Goal: Task Accomplishment & Management: Manage account settings

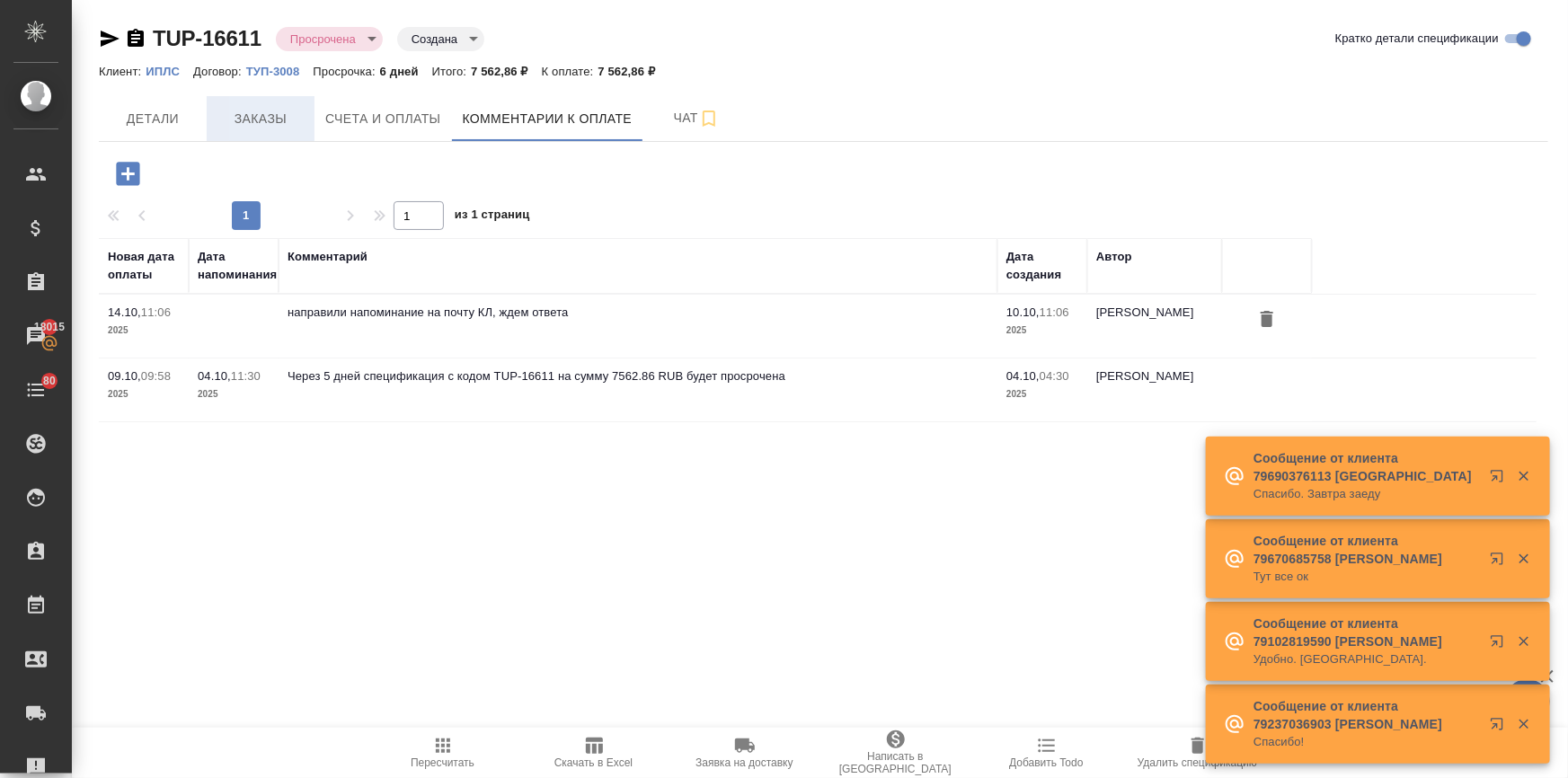
click at [229, 121] on span "Заказы" at bounding box center [260, 119] width 86 height 22
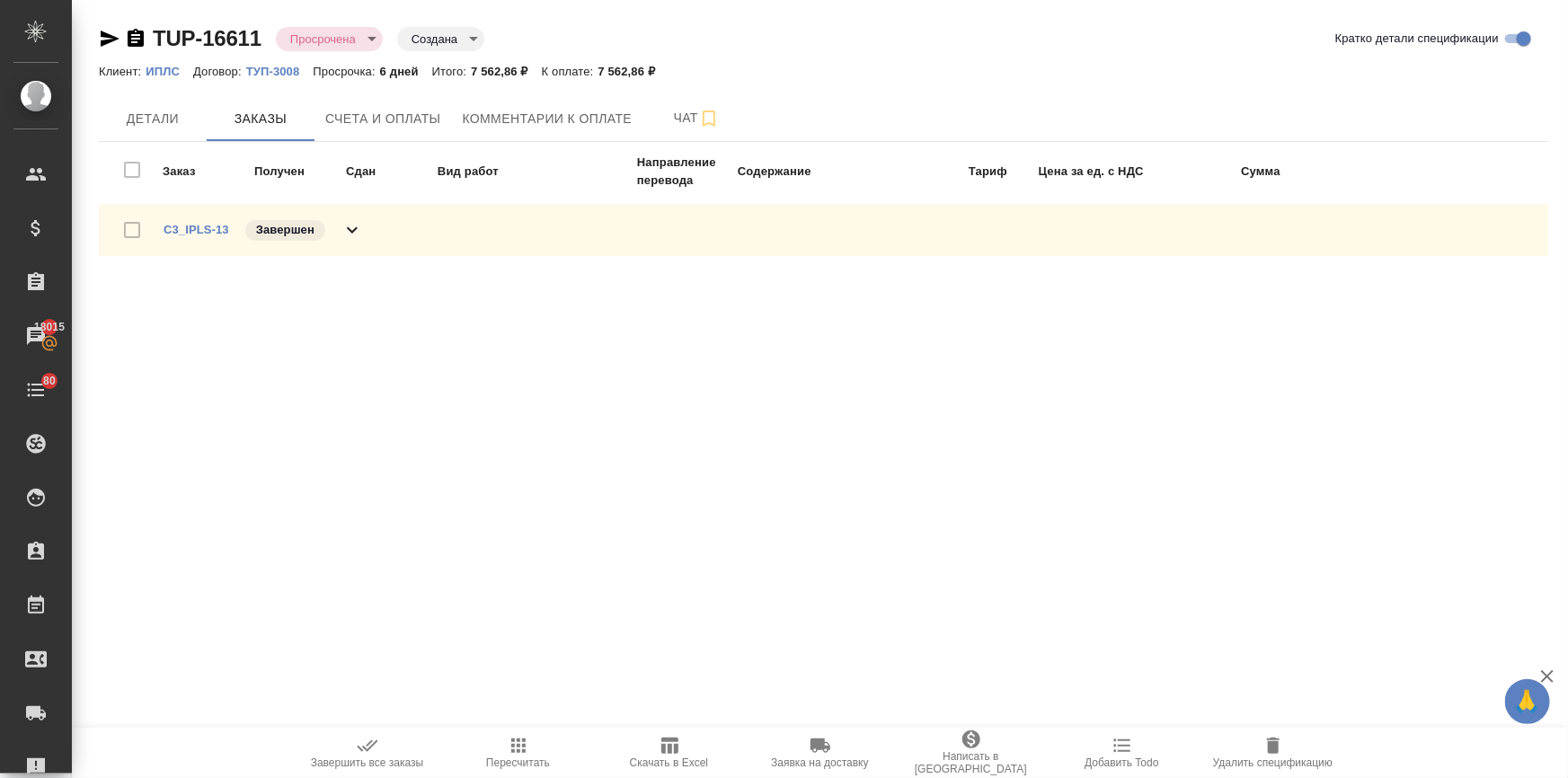
click at [159, 76] on p "ИПЛС" at bounding box center [169, 71] width 47 height 14
click at [378, 117] on span "Счета и оплаты" at bounding box center [383, 119] width 116 height 22
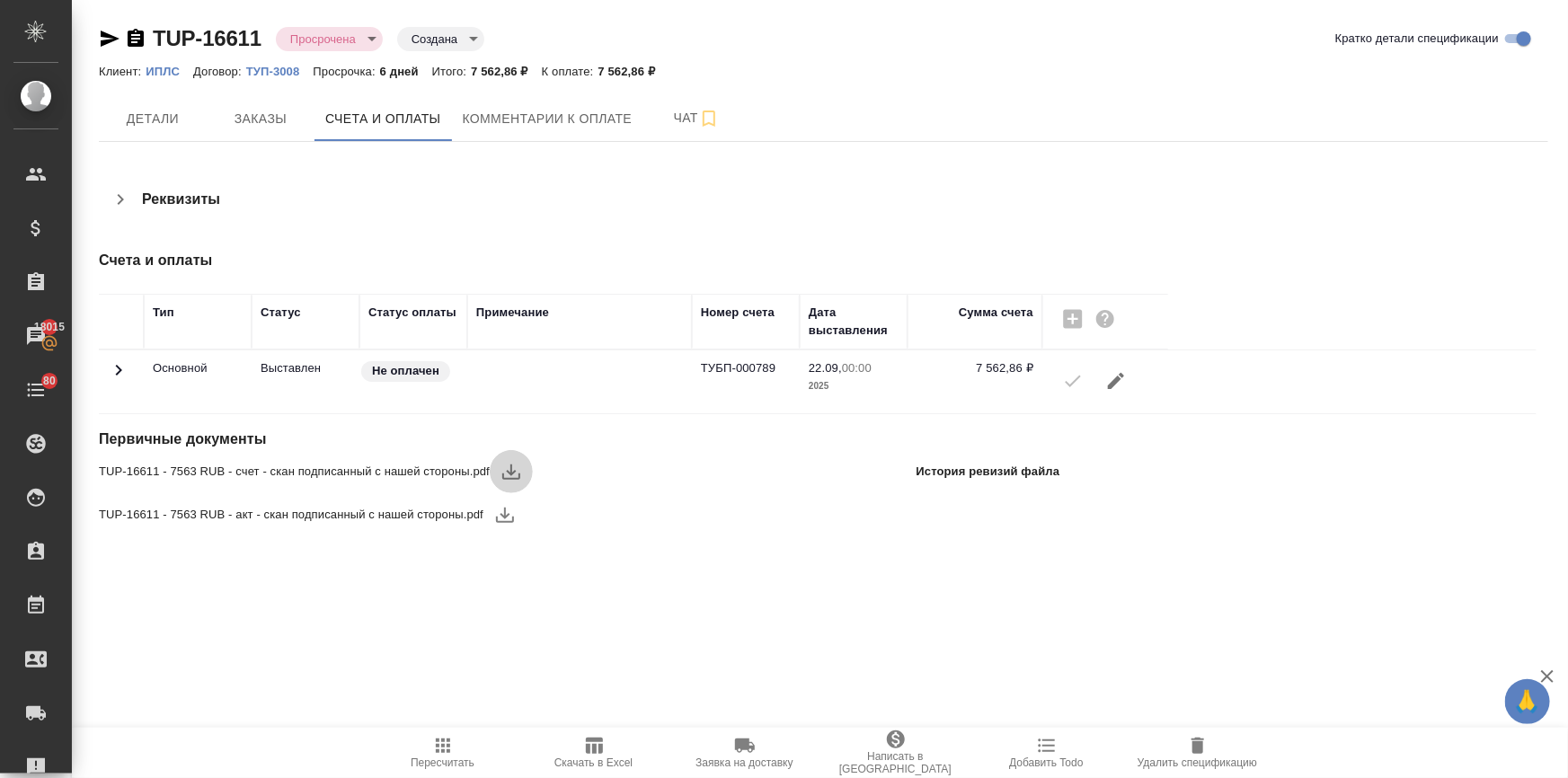
click at [512, 464] on icon "button" at bounding box center [510, 471] width 21 height 21
click at [511, 110] on span "Комментарии к оплате" at bounding box center [547, 119] width 170 height 22
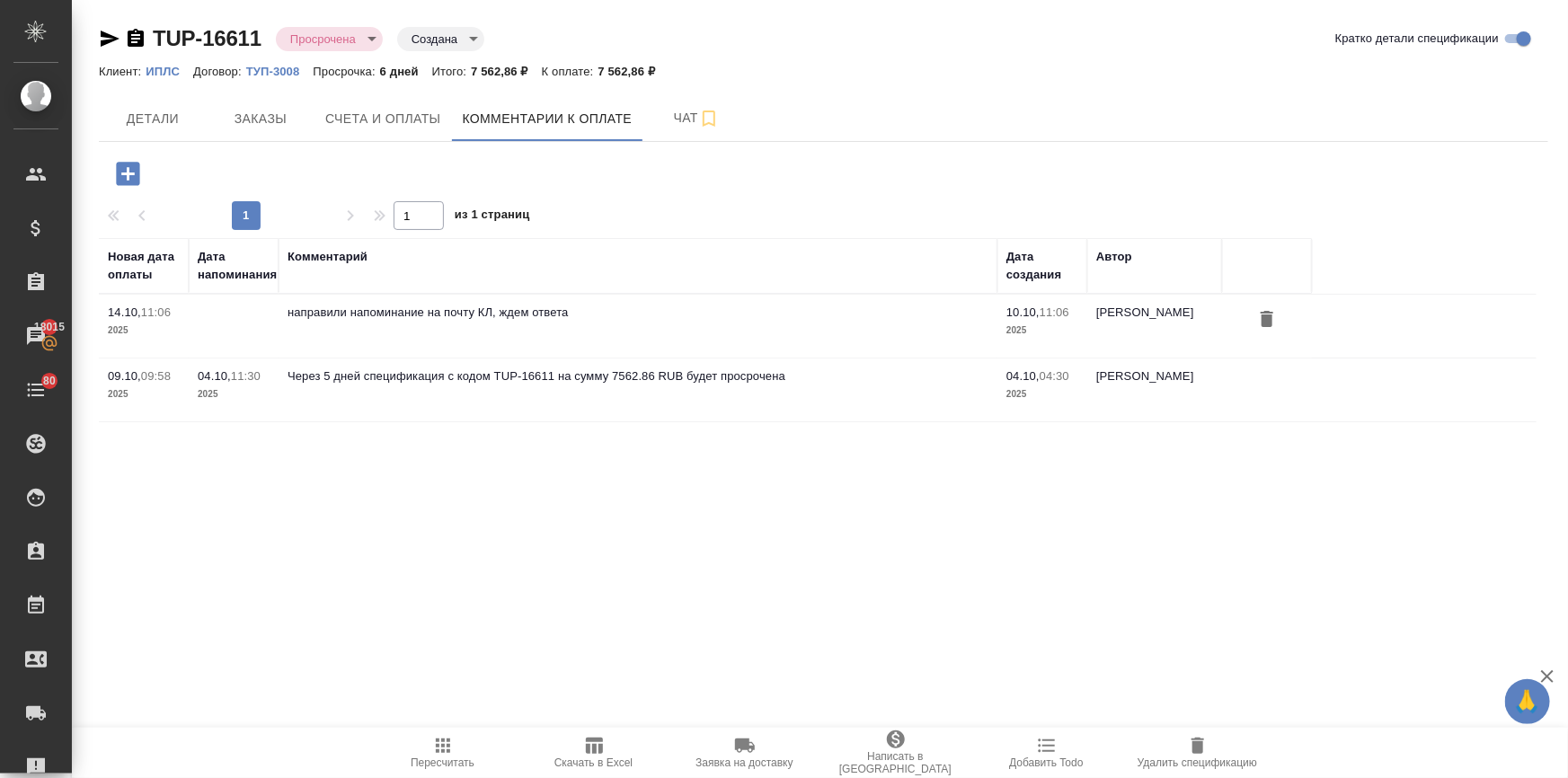
click at [126, 174] on icon "button" at bounding box center [128, 173] width 32 height 32
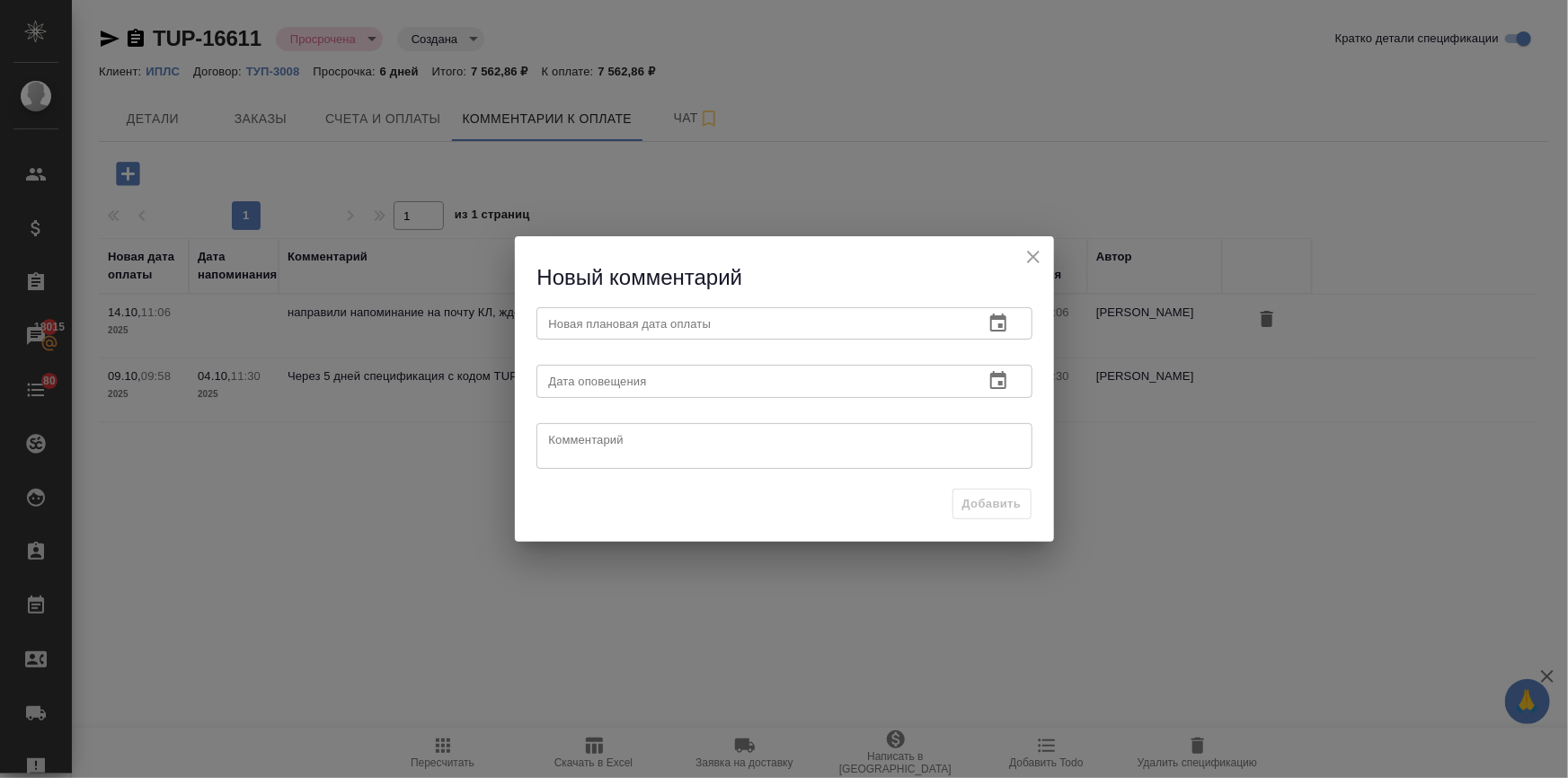
click at [996, 320] on icon "button" at bounding box center [997, 323] width 21 height 21
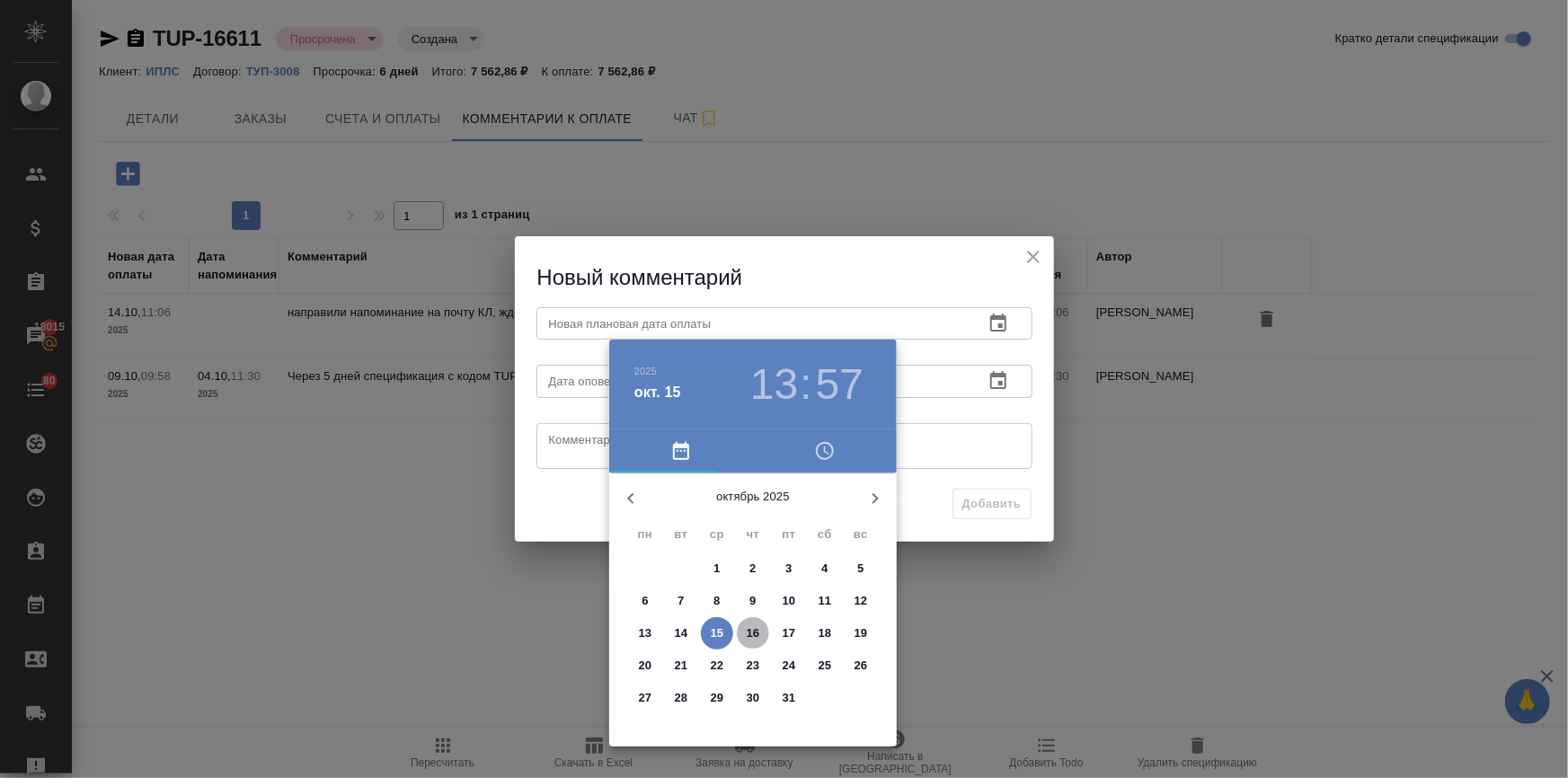
click at [747, 634] on p "16" at bounding box center [753, 632] width 14 height 18
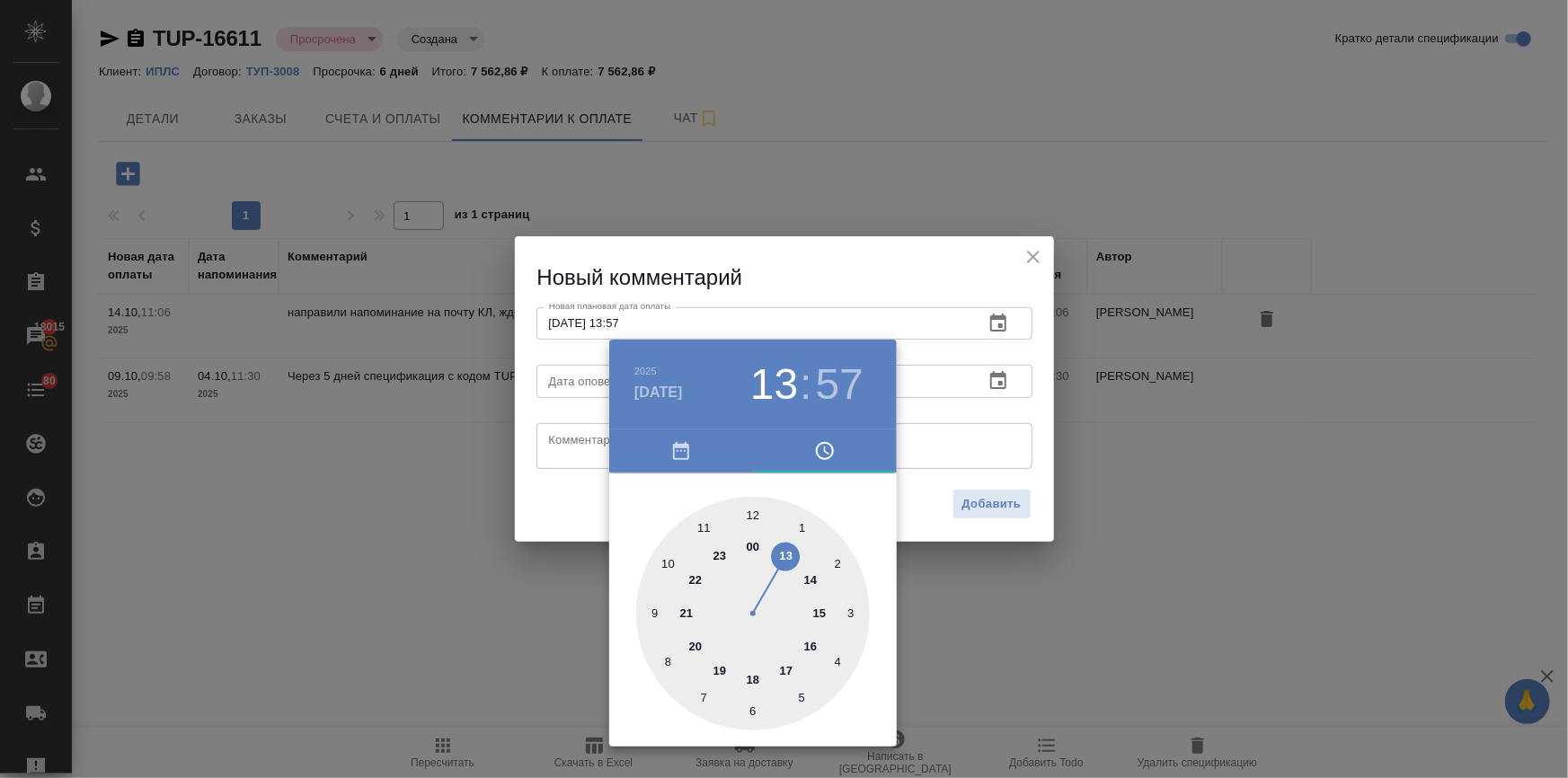
click at [752, 512] on div at bounding box center [753, 614] width 234 height 234
type input "[DATE] 12:00"
drag, startPoint x: 752, startPoint y: 512, endPoint x: 427, endPoint y: 467, distance: 328.1
click at [752, 512] on div at bounding box center [753, 614] width 234 height 234
click at [538, 487] on div at bounding box center [784, 389] width 1568 height 778
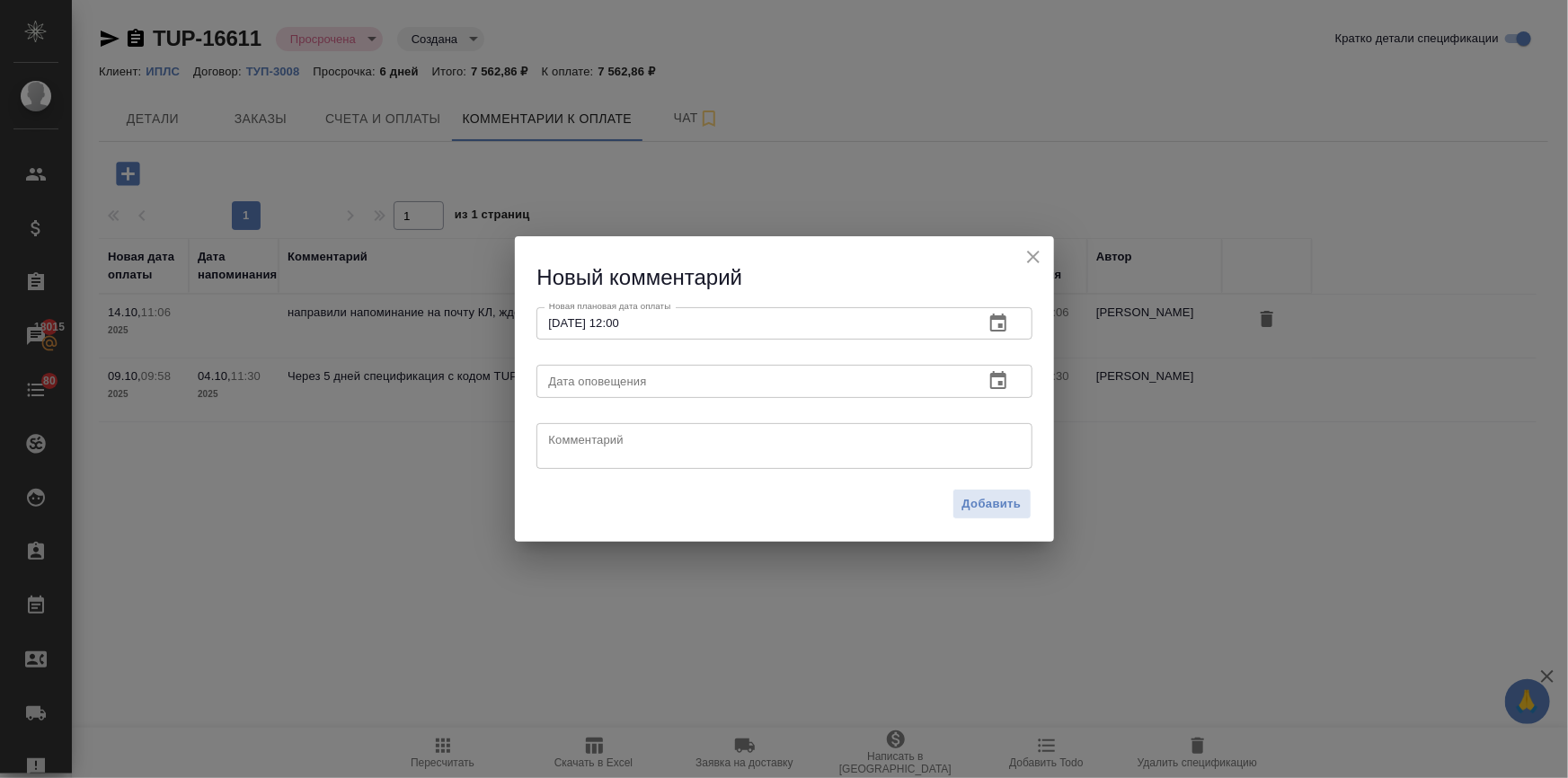
click at [560, 446] on textarea at bounding box center [784, 445] width 470 height 27
type textarea "з"
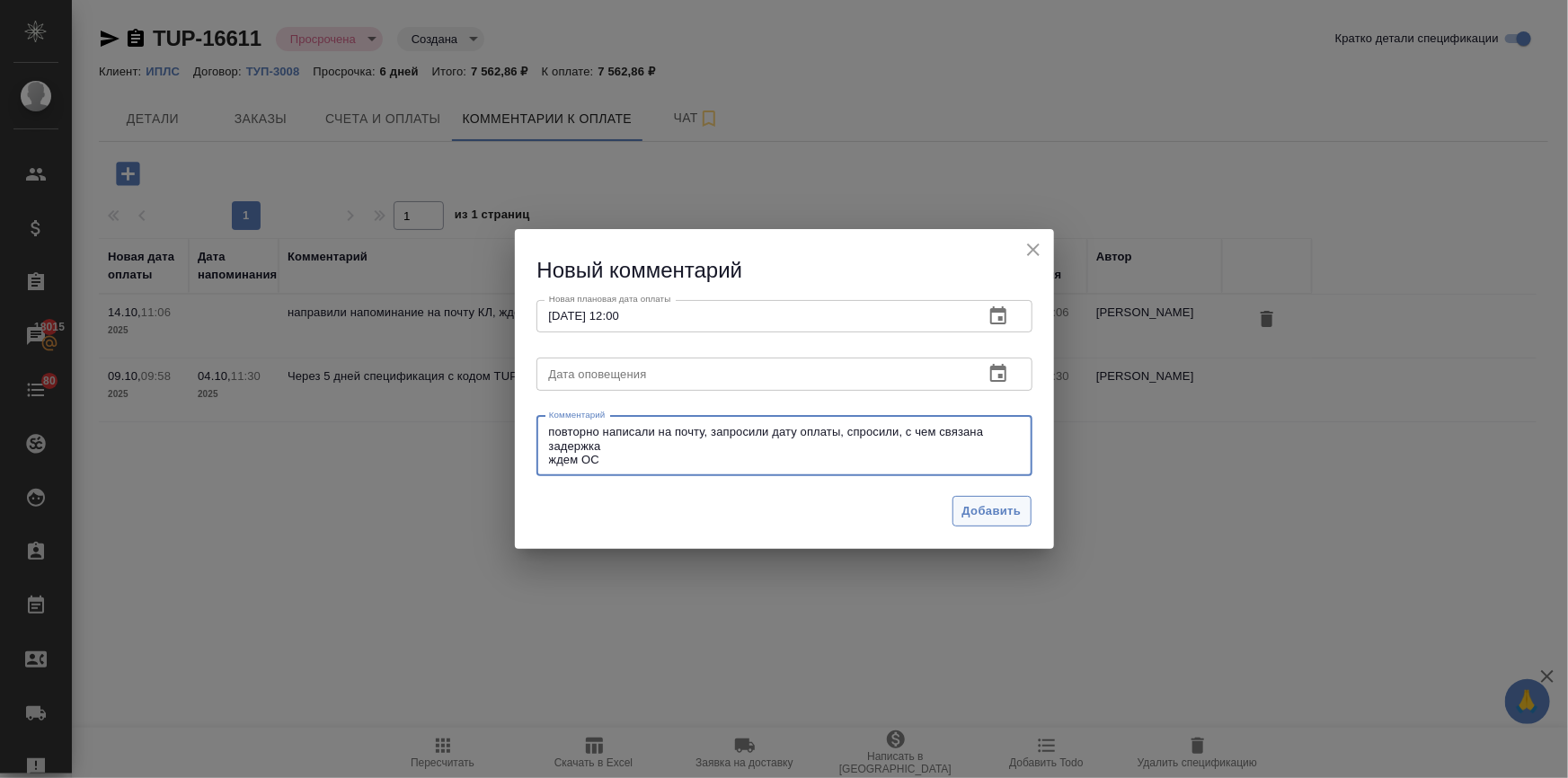
type textarea "повторно написали на почту, запросили дату оплаты, спросили, с чем связана заде…"
click at [992, 506] on span "Добавить" at bounding box center [992, 511] width 59 height 20
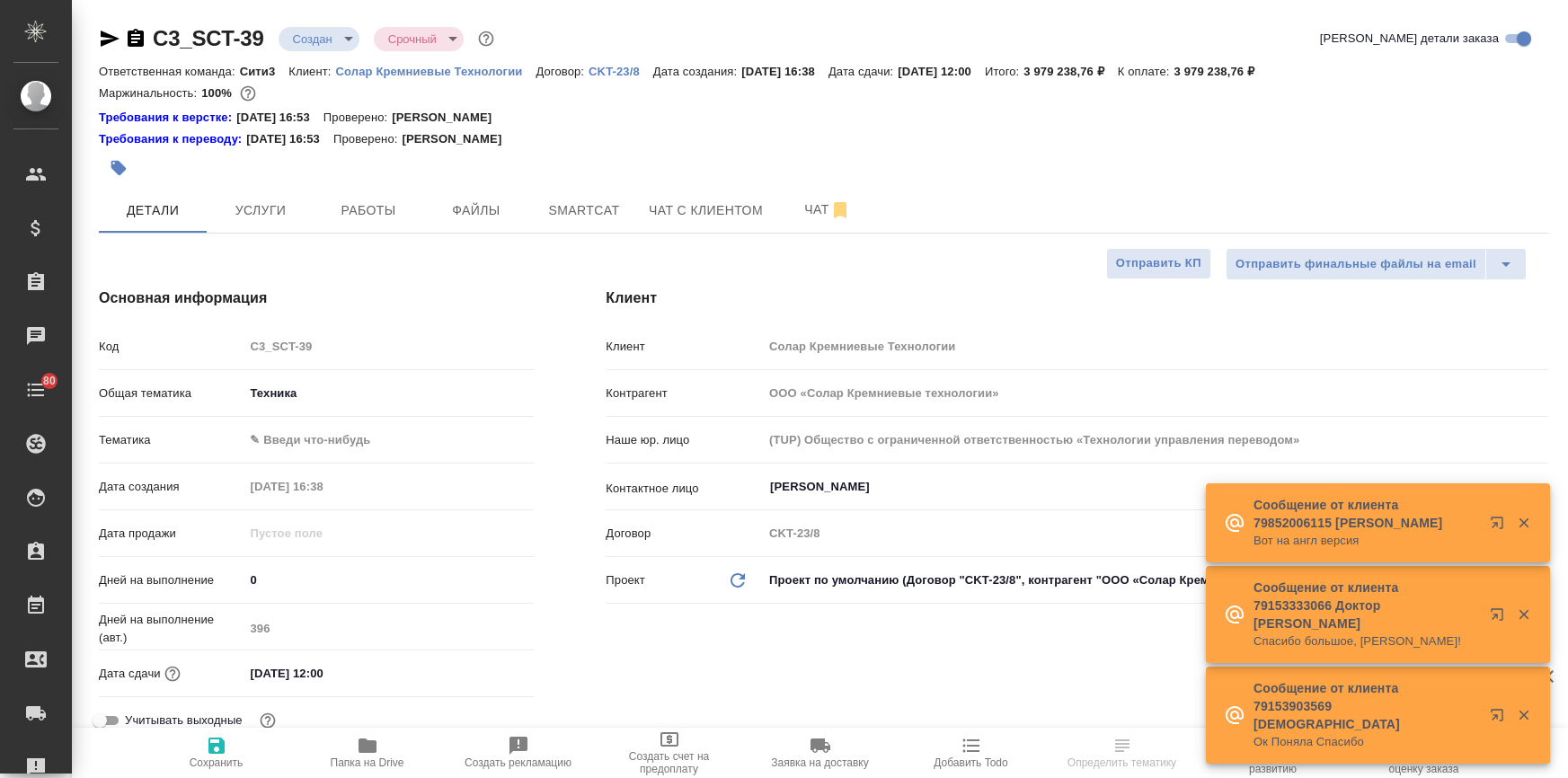
select select "RU"
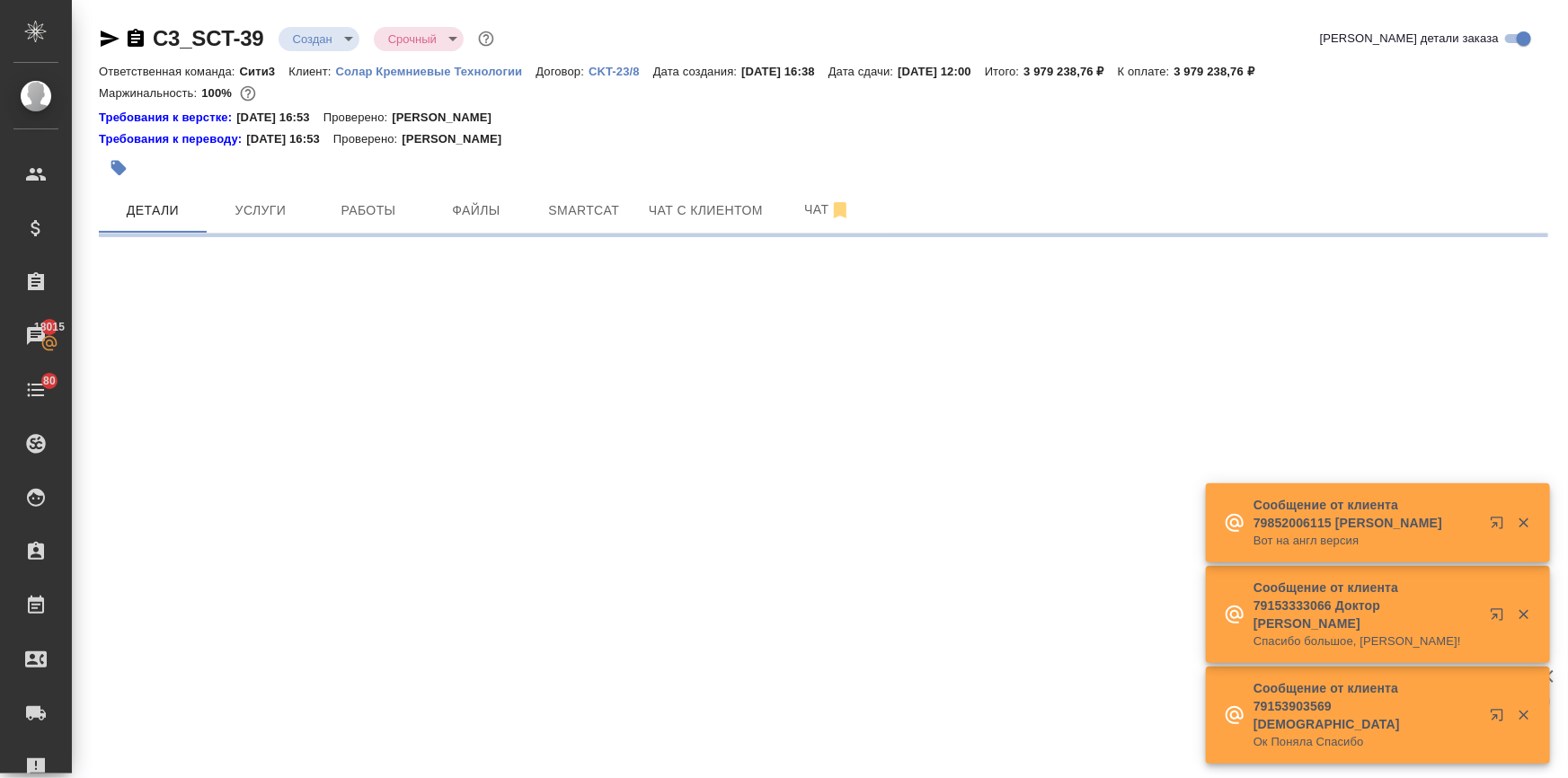
select select "RU"
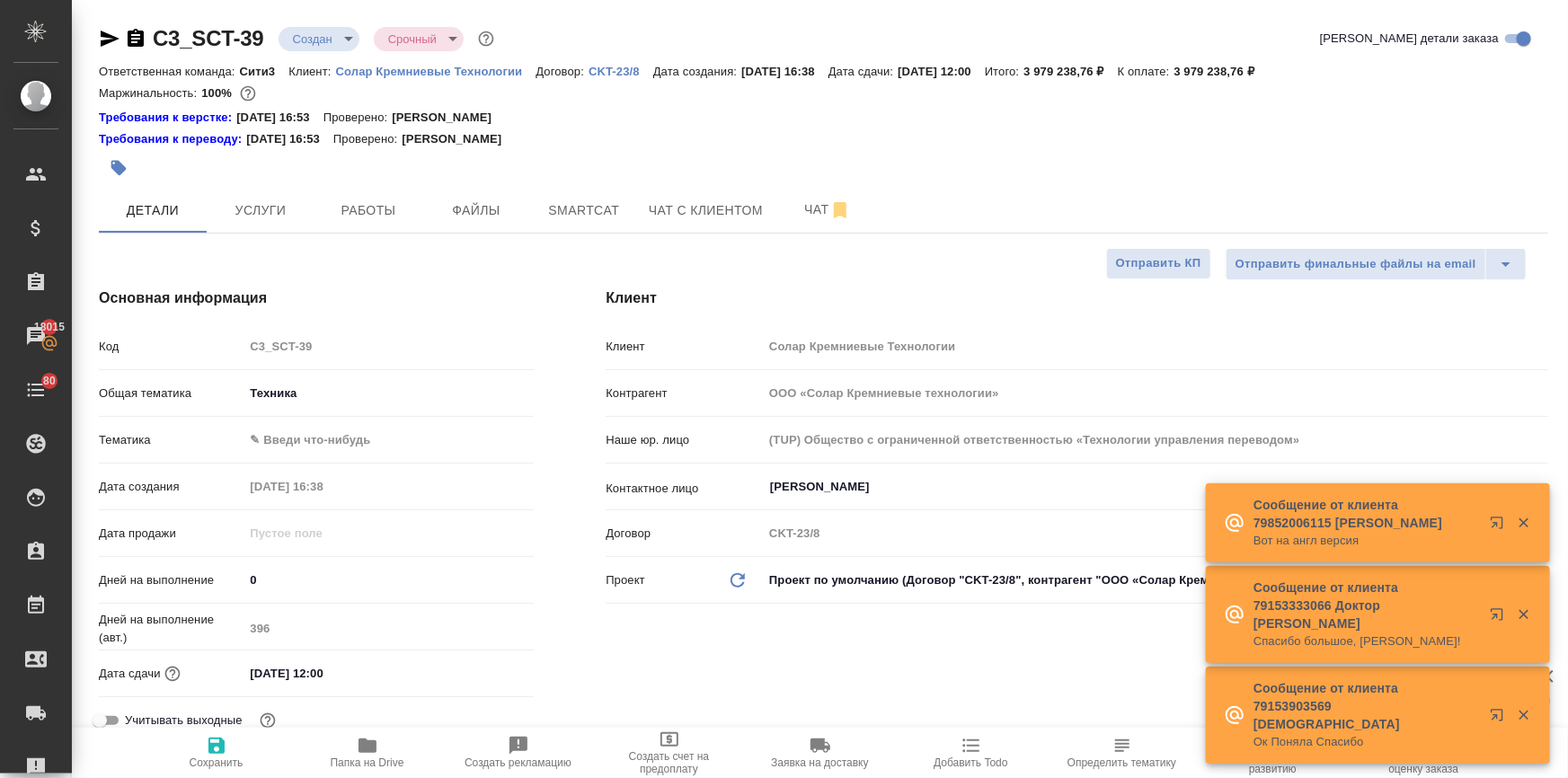
type textarea "x"
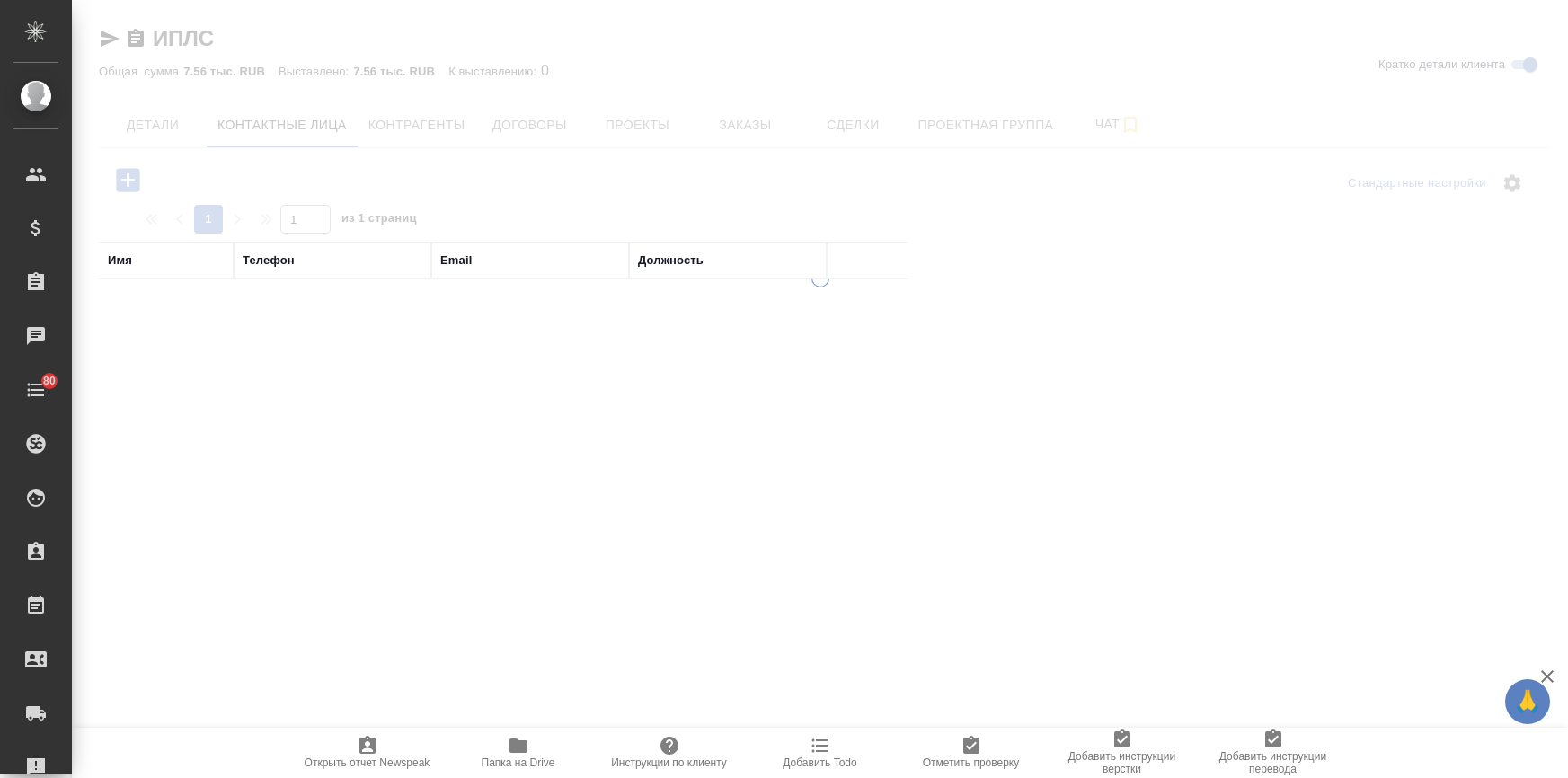
select select "RU"
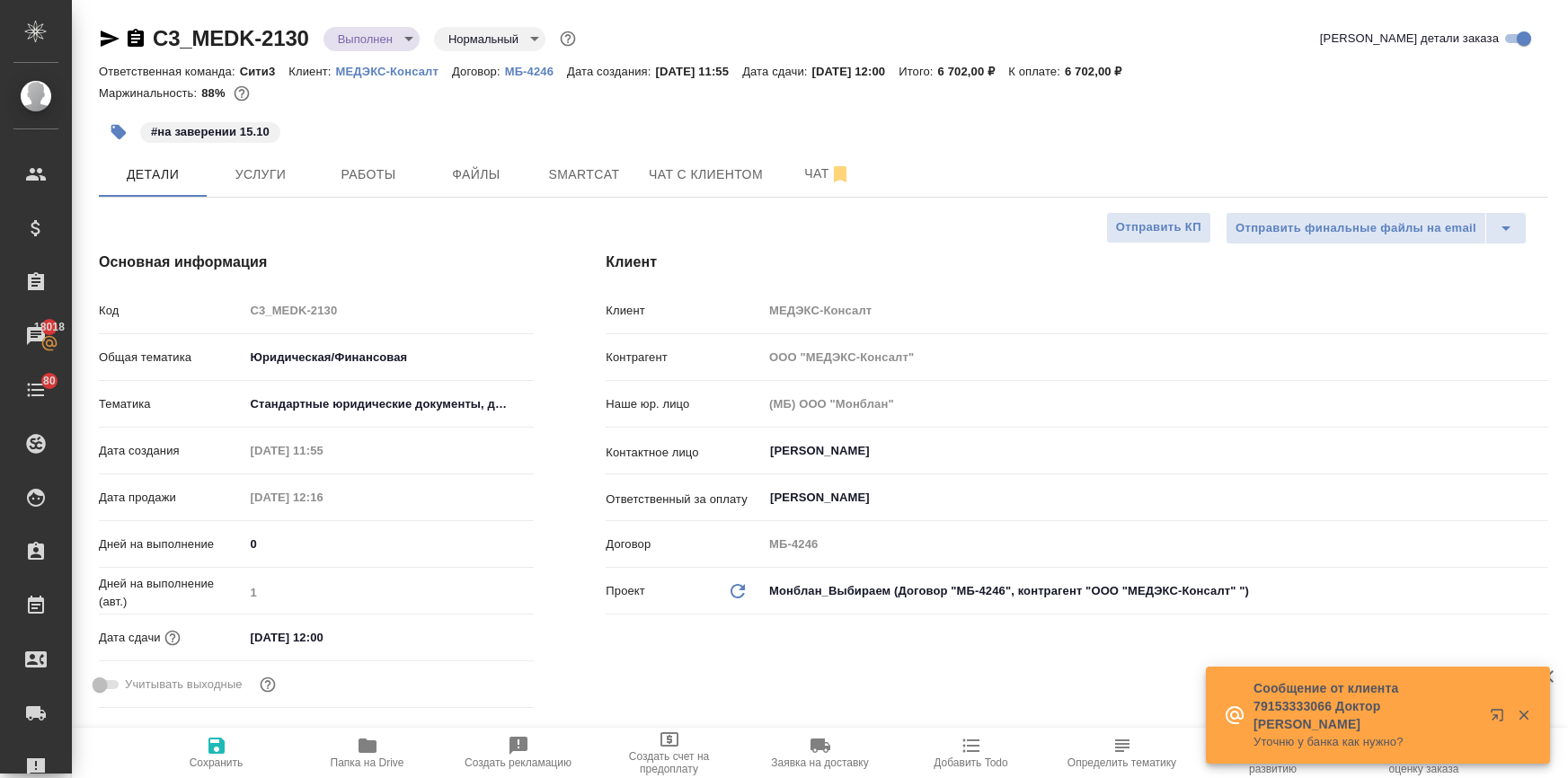
select select "RU"
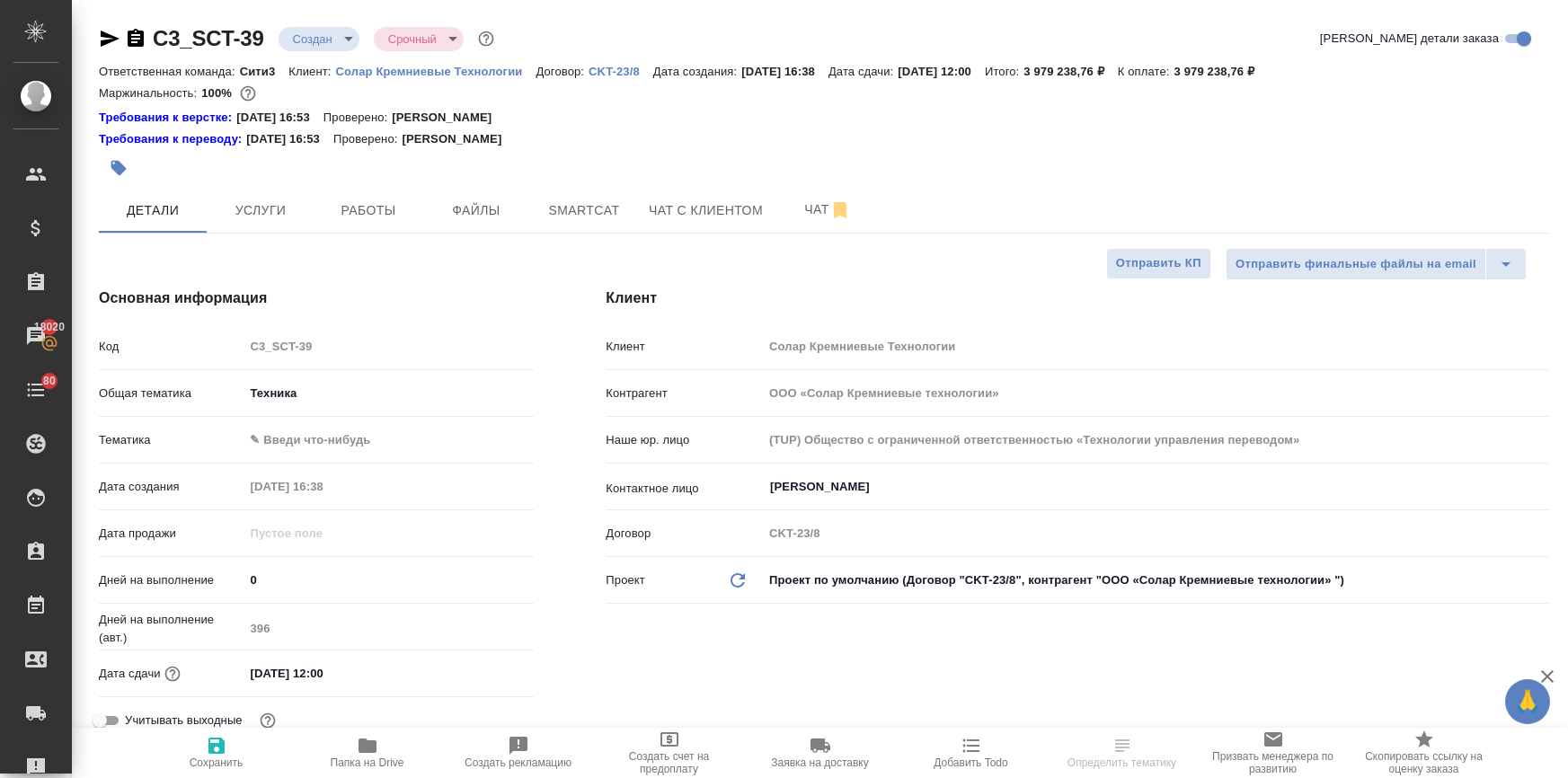
select select "RU"
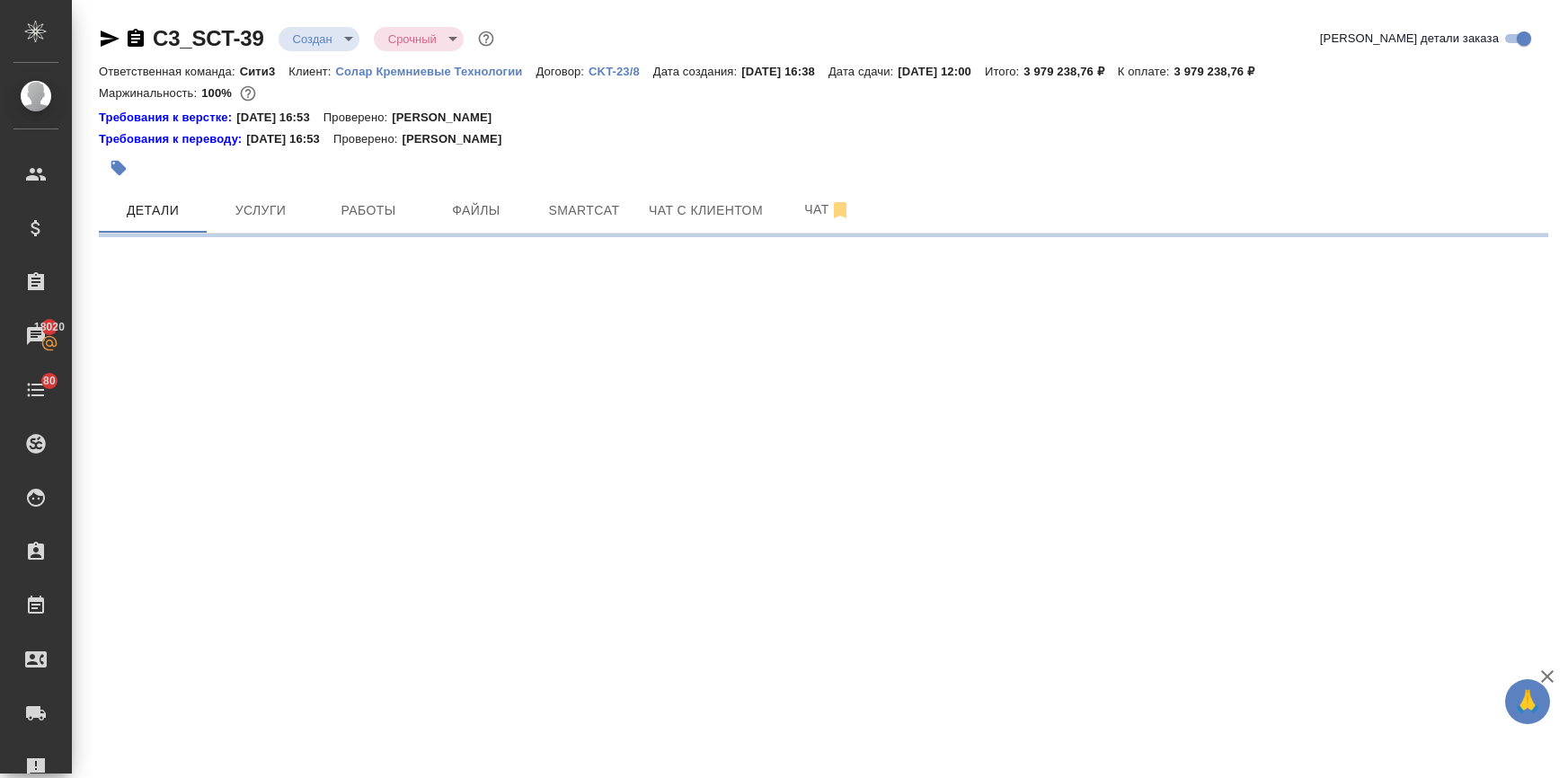
select select "RU"
